Goal: Information Seeking & Learning: Learn about a topic

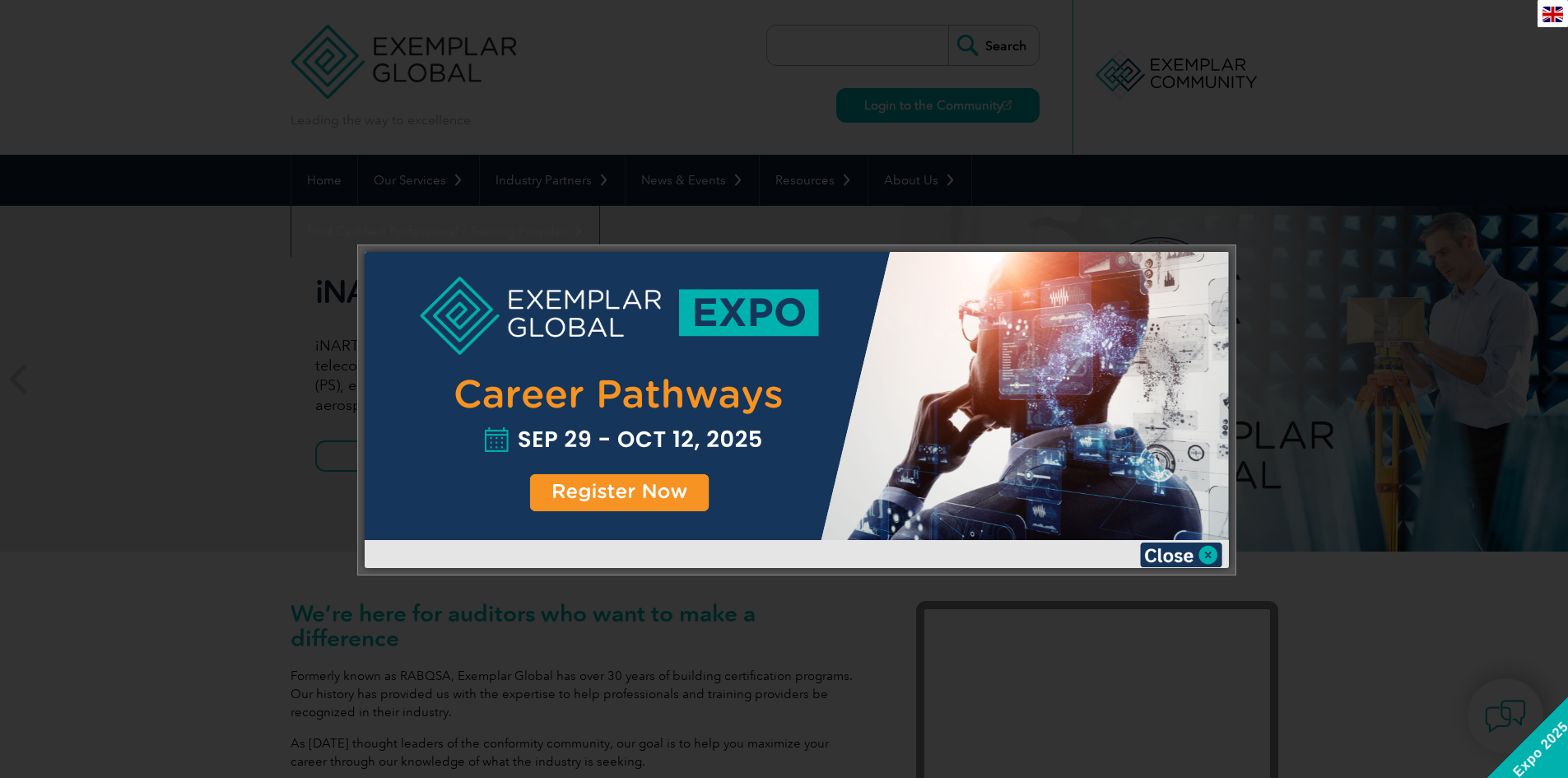
click at [1474, 347] on div at bounding box center [784, 389] width 1568 height 778
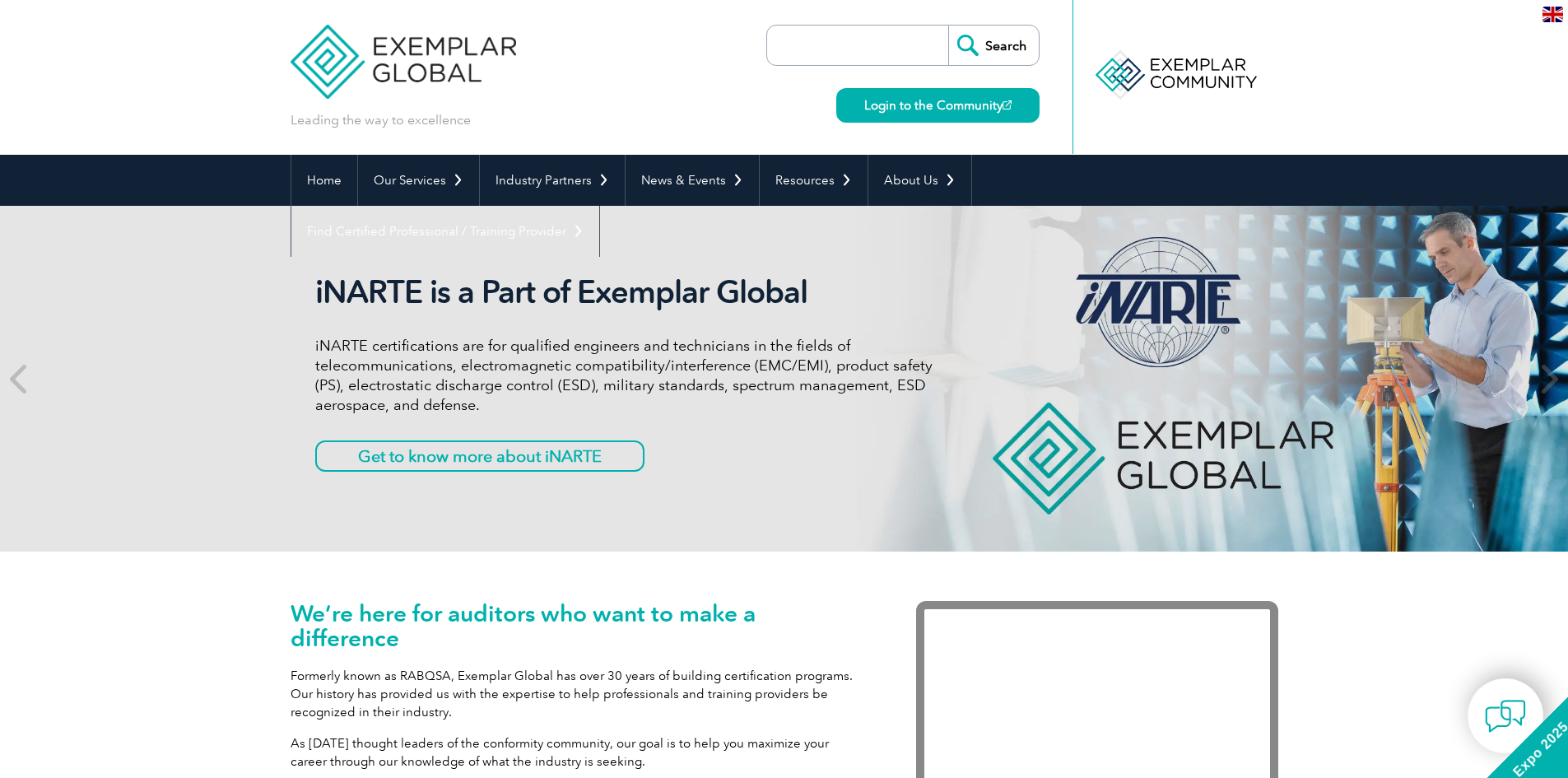
click at [826, 39] on input "search" at bounding box center [862, 46] width 172 height 40
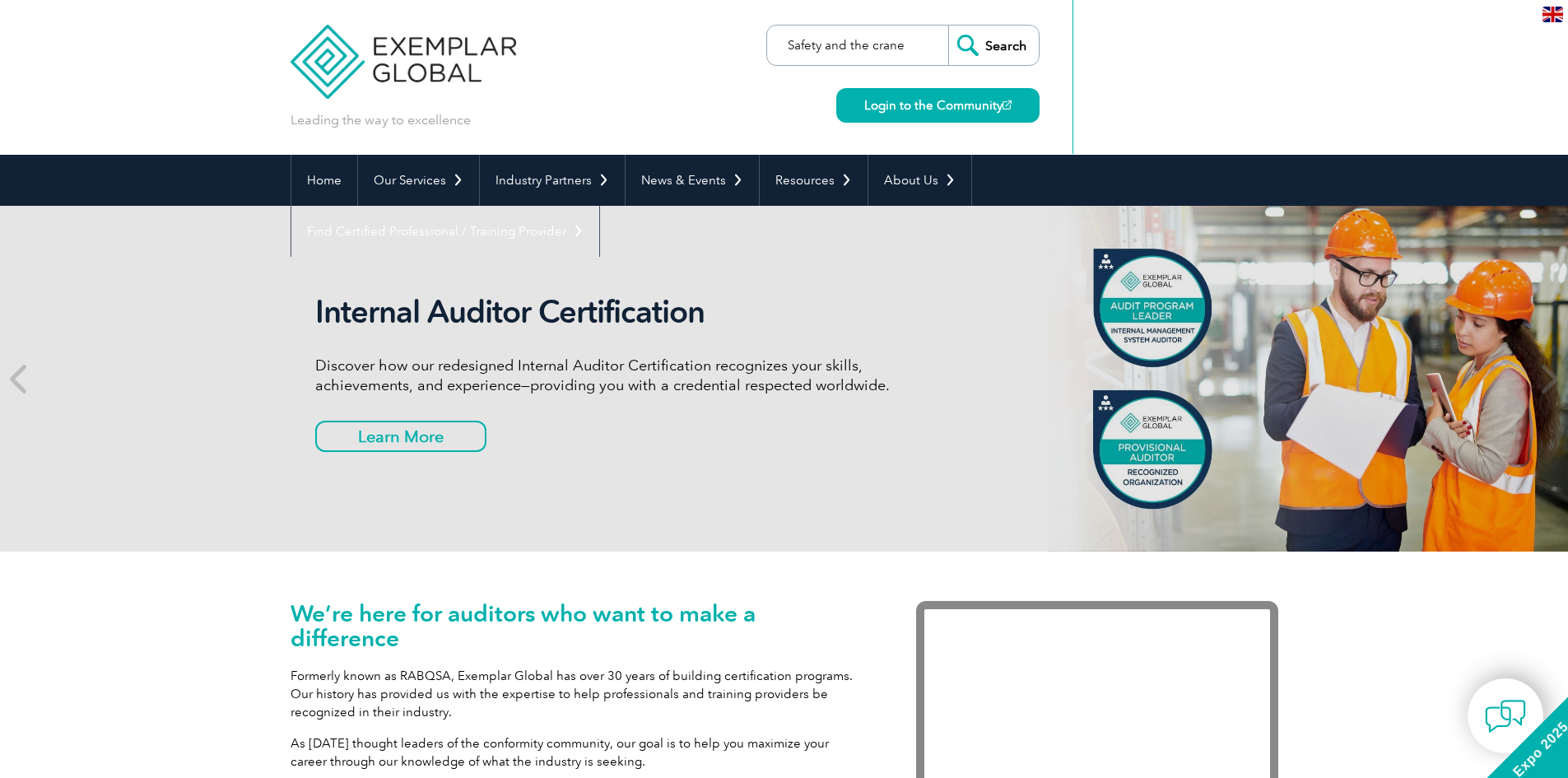
type input "Safety and the crane"
click at [948, 26] on input "Search" at bounding box center [993, 46] width 91 height 40
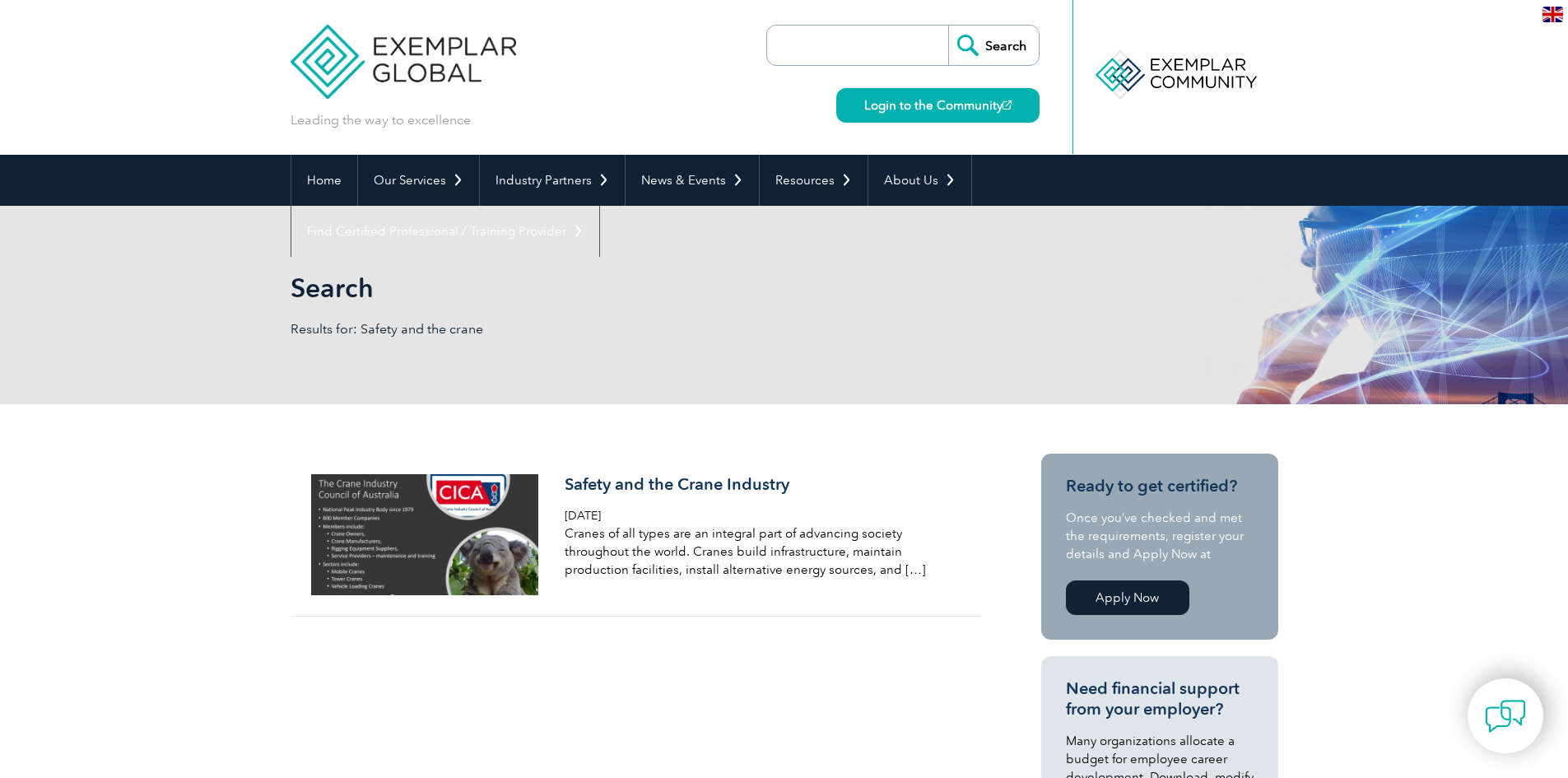
scroll to position [82, 0]
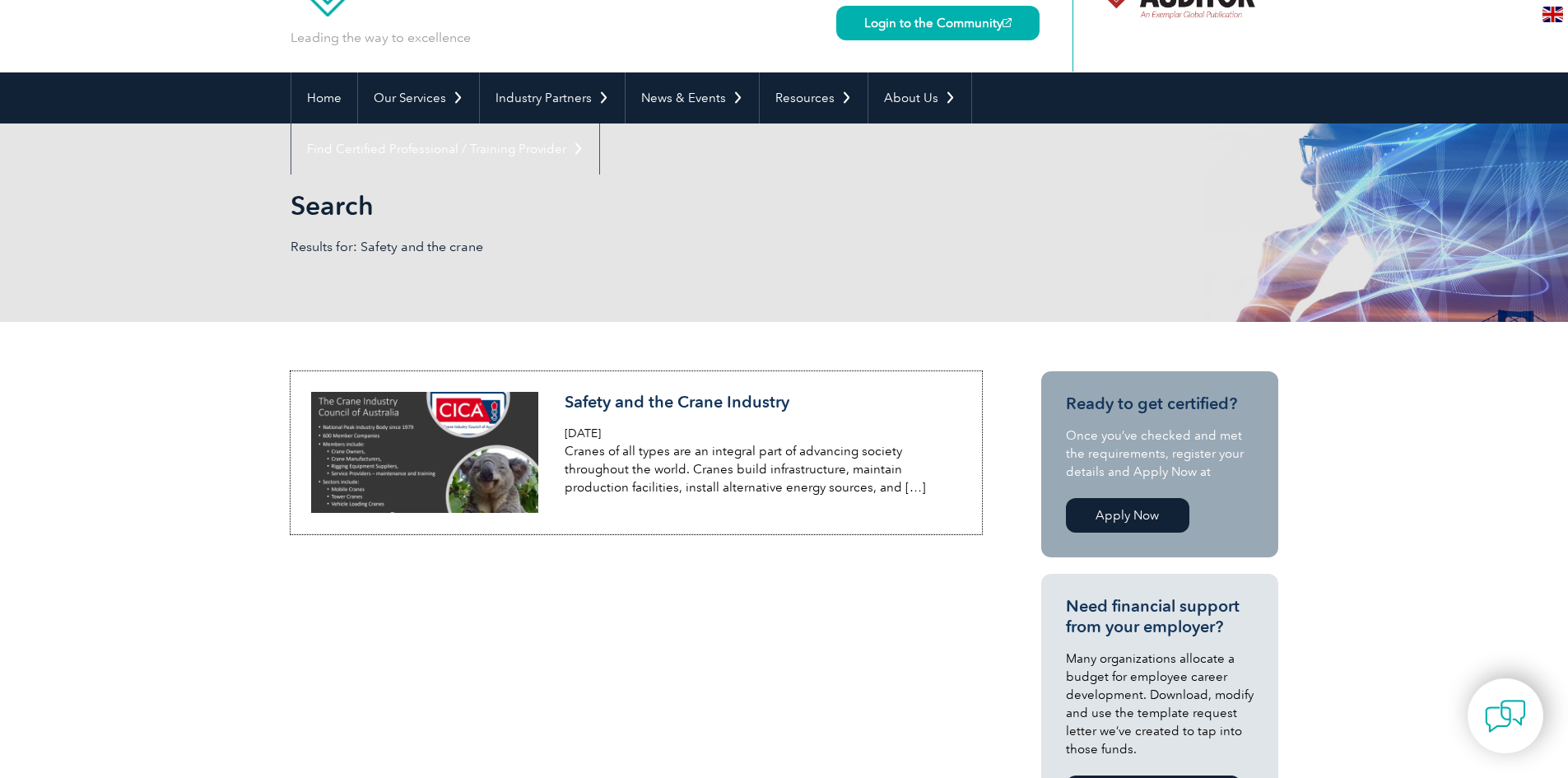
click at [442, 439] on img at bounding box center [425, 452] width 228 height 121
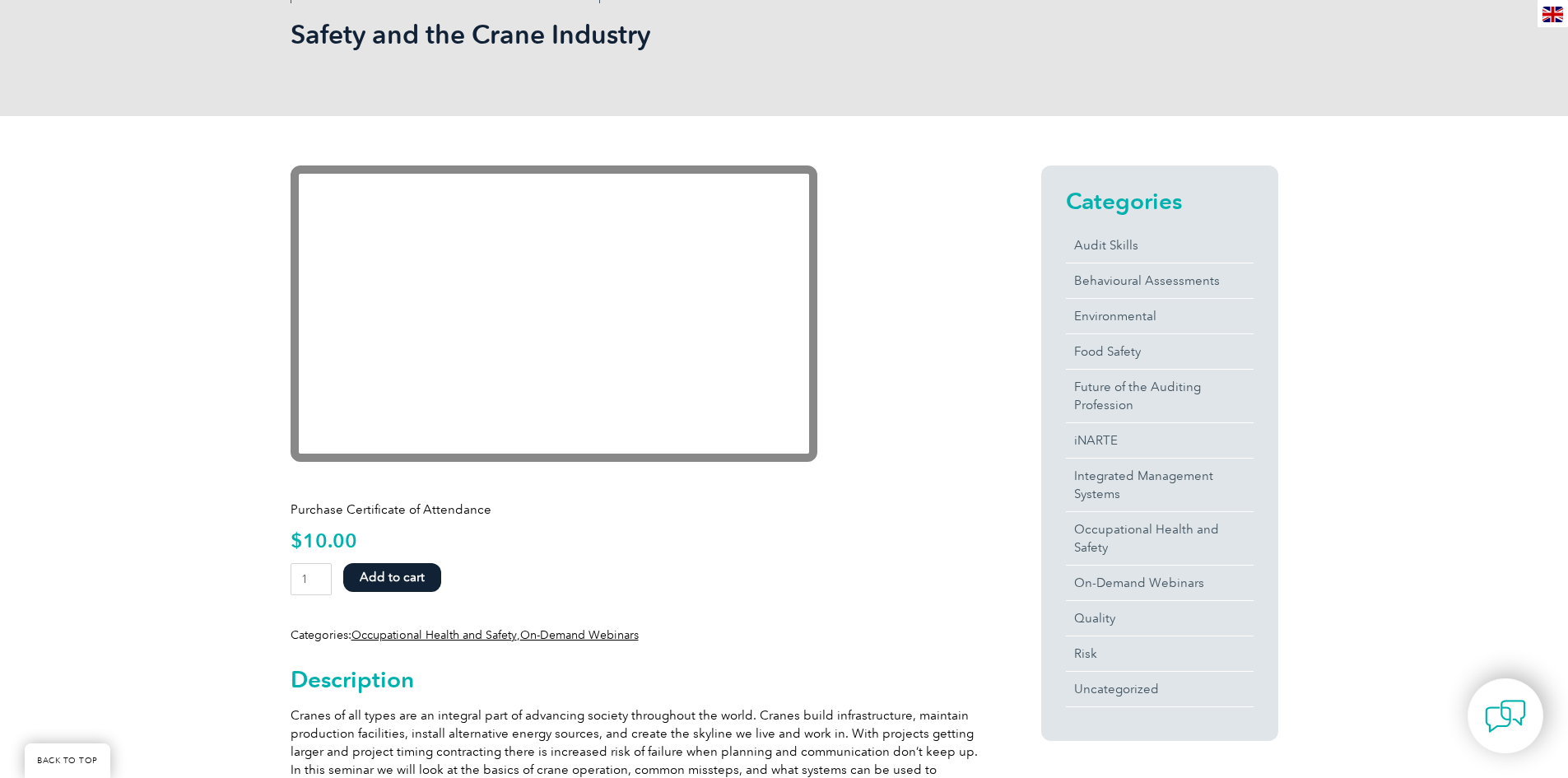
scroll to position [247, 0]
